Goal: Task Accomplishment & Management: Use online tool/utility

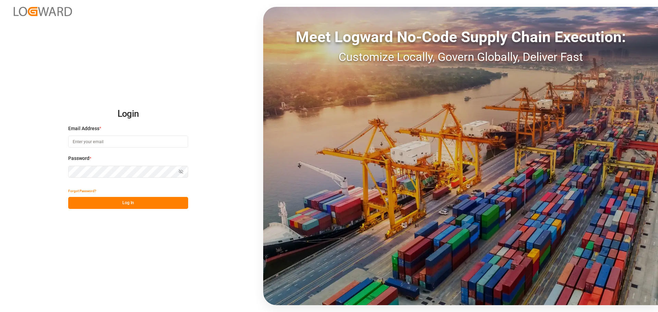
type input "[PERSON_NAME][EMAIL_ADDRESS][PERSON_NAME][DOMAIN_NAME]"
click at [159, 215] on div "Login Email Address * [EMAIL_ADDRESS][PERSON_NAME][PERSON_NAME][DOMAIN_NAME] Pa…" at bounding box center [329, 156] width 658 height 312
click at [158, 207] on button "Log In" at bounding box center [128, 203] width 120 height 12
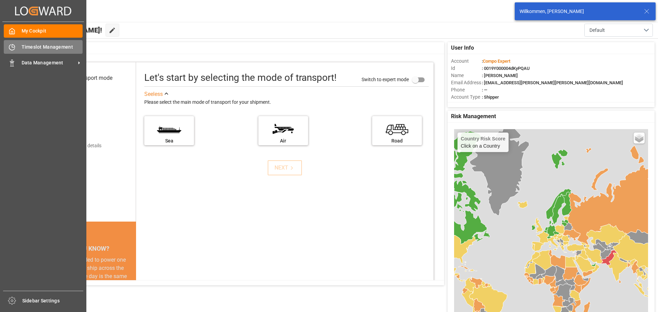
click at [14, 48] on icon at bounding box center [12, 47] width 7 height 7
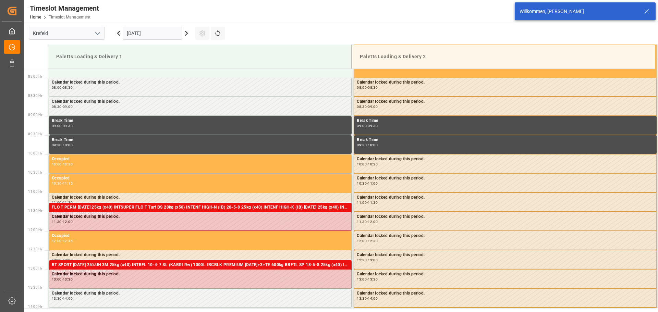
scroll to position [302, 0]
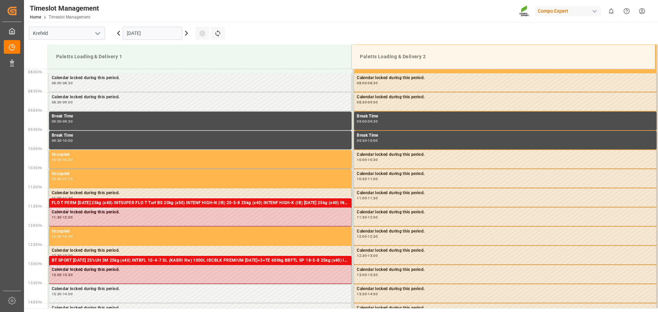
click at [119, 35] on icon at bounding box center [118, 33] width 8 height 8
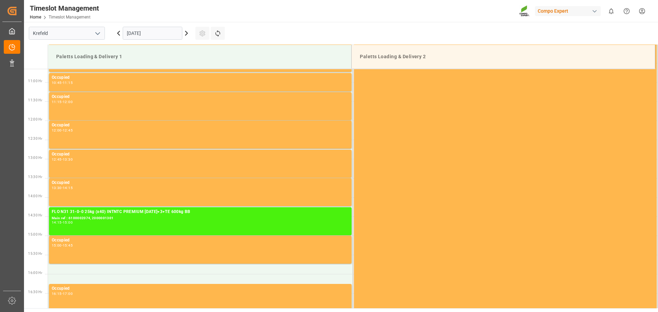
scroll to position [474, 0]
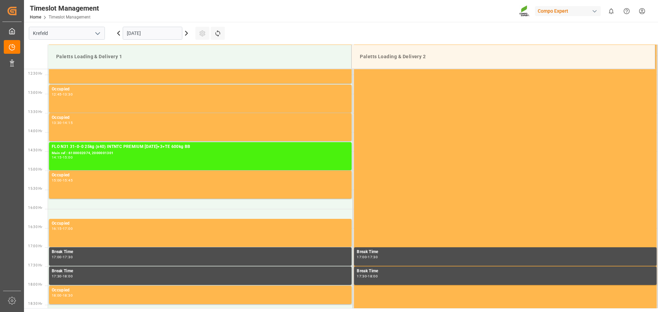
click at [185, 35] on icon at bounding box center [186, 33] width 2 height 4
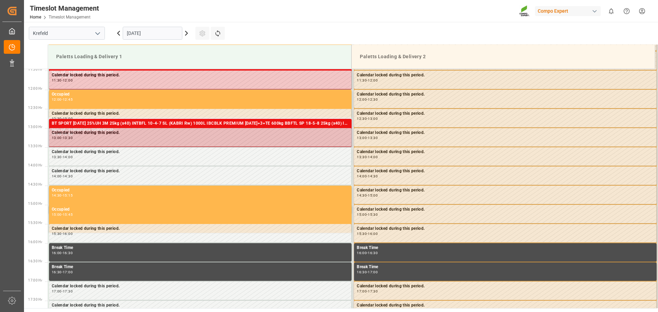
scroll to position [200, 0]
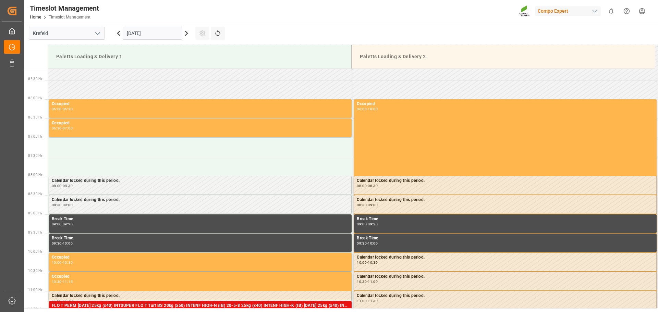
click at [153, 39] on input "[DATE]" at bounding box center [153, 33] width 60 height 13
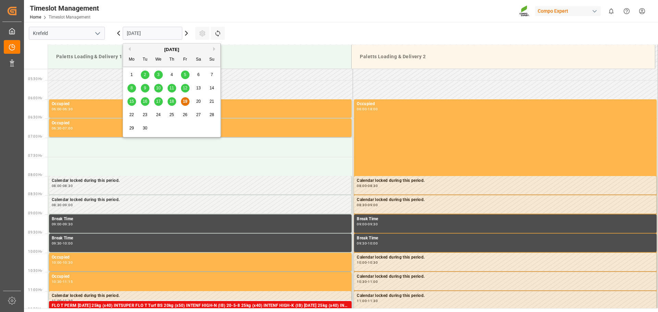
click at [131, 113] on span "22" at bounding box center [131, 114] width 4 height 5
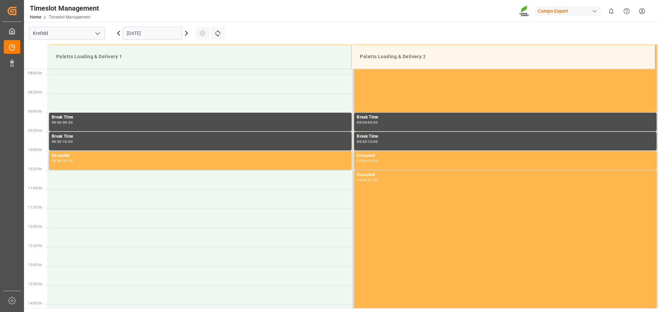
scroll to position [302, 0]
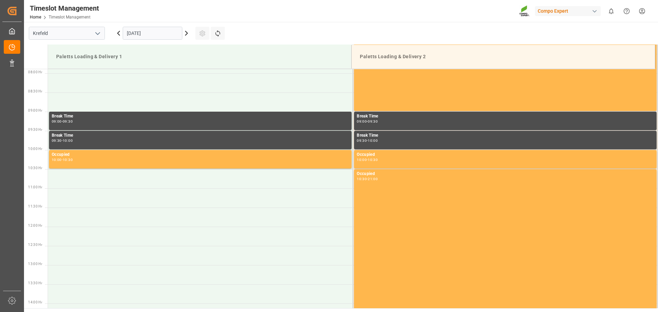
click at [429, 15] on div "Timeslot Management Home Timeslot Management Compo Expert 0 Notifications Only …" at bounding box center [338, 11] width 638 height 22
